Goal: Task Accomplishment & Management: Use online tool/utility

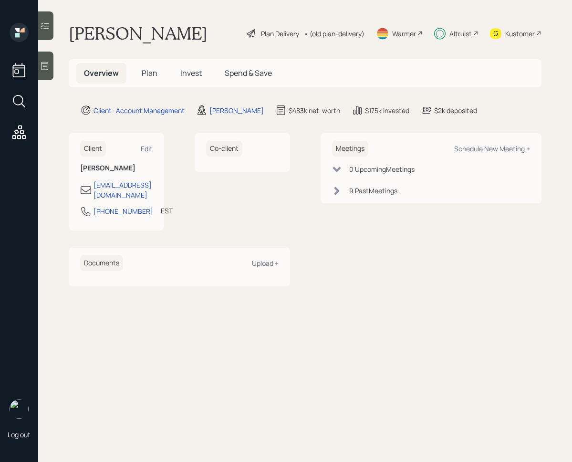
click at [197, 73] on span "Invest" at bounding box center [190, 73] width 21 height 10
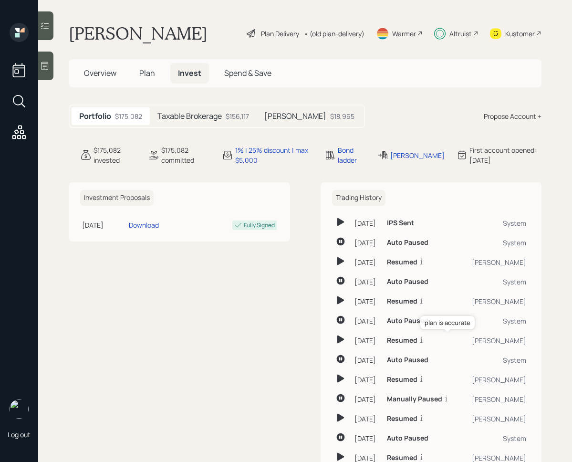
scroll to position [75, 0]
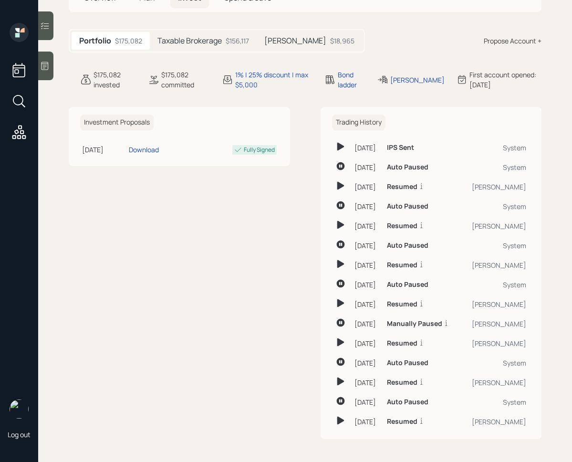
click at [43, 21] on icon at bounding box center [45, 26] width 10 height 10
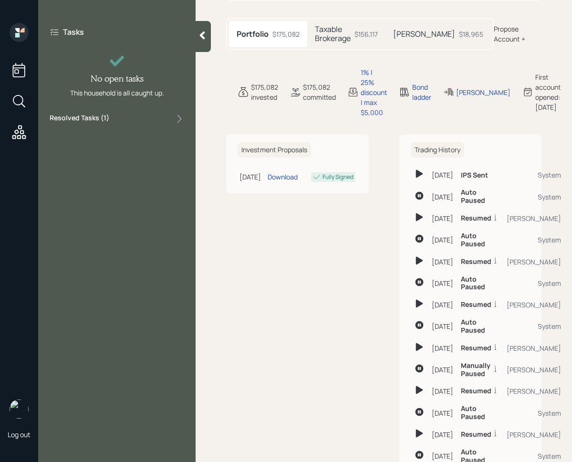
click at [169, 118] on div "Resolved Tasks ( 1 )" at bounding box center [117, 118] width 135 height 11
click at [114, 117] on div "Resolved Tasks ( 1 )" at bounding box center [117, 118] width 135 height 11
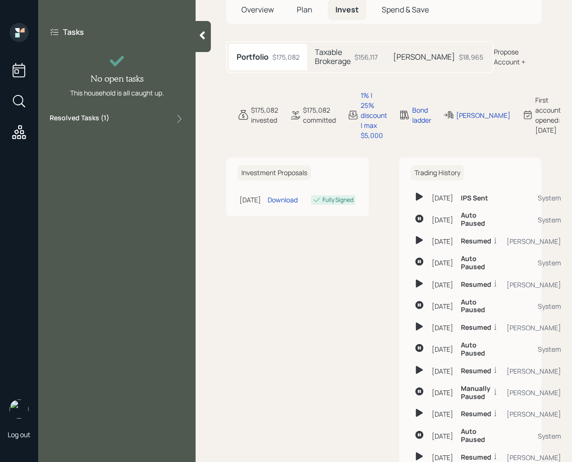
scroll to position [66, 0]
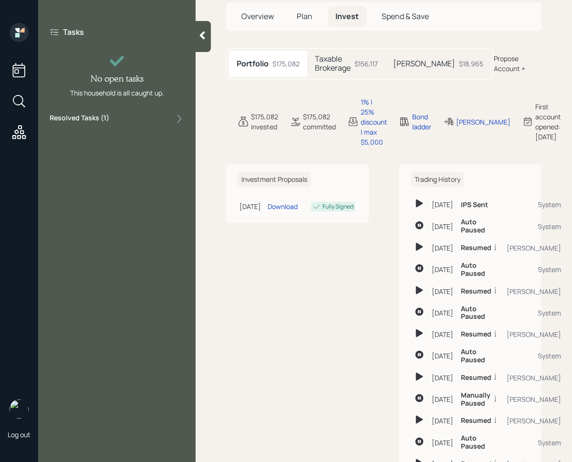
click at [351, 70] on h5 "Taxable Brokerage" at bounding box center [333, 63] width 36 height 18
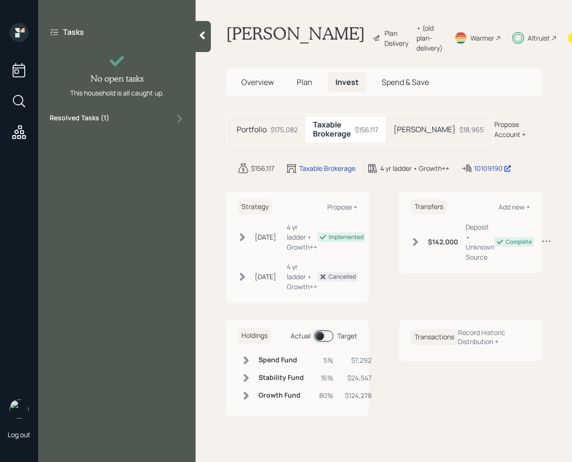
click at [324, 343] on div "Holdings Actual Target" at bounding box center [298, 336] width 120 height 16
click at [324, 342] on span at bounding box center [324, 335] width 20 height 11
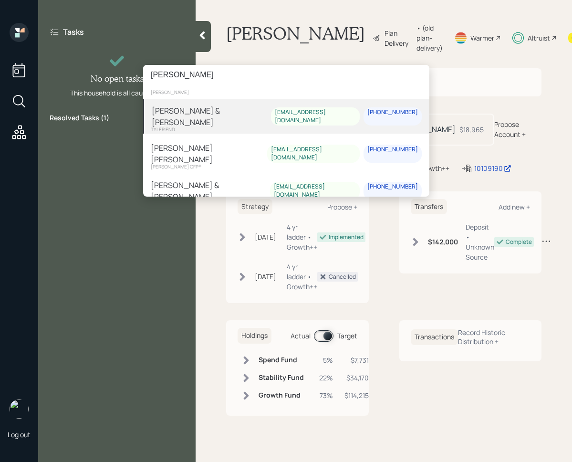
type input "[PERSON_NAME]"
click at [237, 114] on div "[PERSON_NAME] & [PERSON_NAME] [PERSON_NAME][EMAIL_ADDRESS][DOMAIN_NAME] [PHONE_…" at bounding box center [286, 116] width 286 height 34
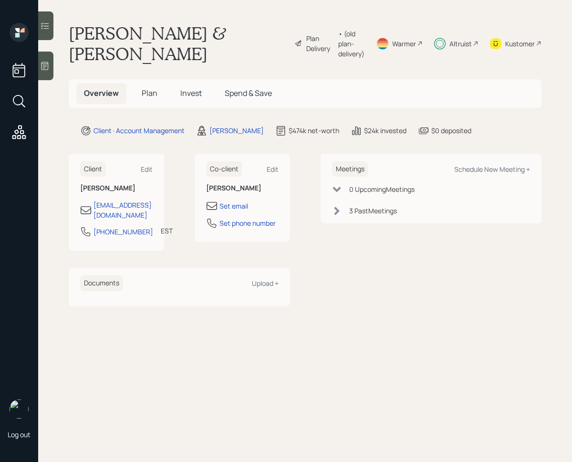
click at [195, 88] on span "Invest" at bounding box center [190, 93] width 21 height 10
